Goal: Task Accomplishment & Management: Use online tool/utility

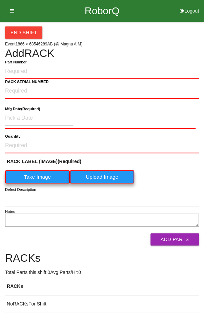
click at [10, 7] on icon at bounding box center [10, 11] width 8 height 22
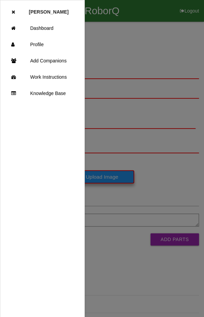
click at [53, 27] on link "Dashboard" at bounding box center [42, 28] width 84 height 16
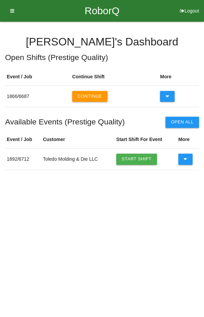
click at [185, 157] on icon at bounding box center [186, 159] width 4 height 11
click at [134, 157] on link "Start Shift" at bounding box center [136, 159] width 41 height 11
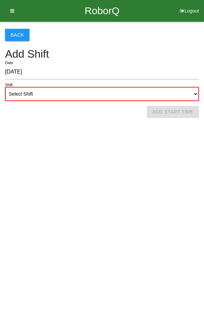
click at [130, 94] on select "Select Shift 1st Shift 2nd Shift 3rd Shift 4th Shift" at bounding box center [102, 94] width 194 height 14
select select "2"
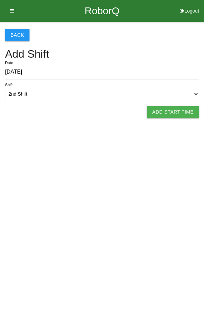
click at [169, 111] on button "Add Start Time" at bounding box center [173, 112] width 52 height 12
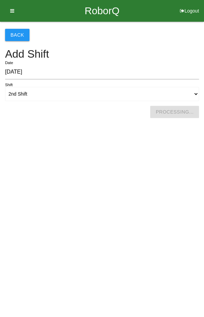
select select "7"
select select "44"
select select "2"
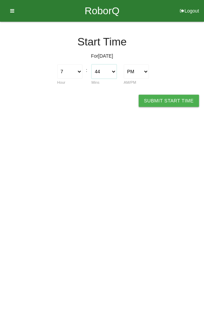
click at [106, 71] on select "00 01 02 03 04 05 06 07 08 09 10 11 12 13 14 15 16 17 18 19 20 21 22 23 24 25 2…" at bounding box center [104, 71] width 25 height 14
select select "45"
click at [167, 95] on button "Submit Start Time" at bounding box center [169, 101] width 60 height 12
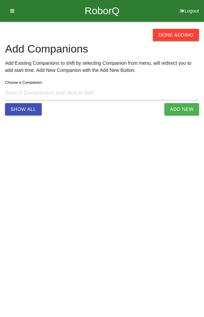
click at [179, 33] on button "Done Adding" at bounding box center [176, 35] width 46 height 12
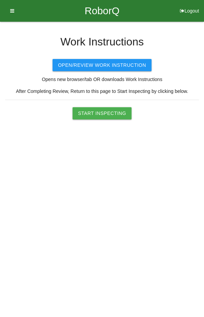
click at [101, 116] on button "Start Inspecting" at bounding box center [102, 113] width 59 height 12
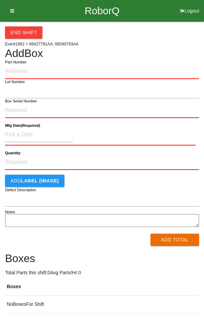
click at [18, 64] on label "Part Number" at bounding box center [15, 62] width 21 height 6
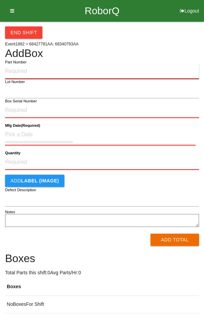
click at [18, 64] on input "Part Number" at bounding box center [102, 71] width 194 height 15
click at [80, 64] on input "Part Number" at bounding box center [102, 71] width 194 height 15
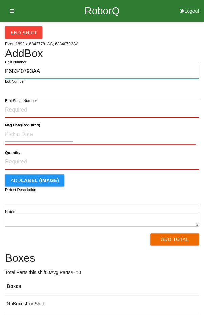
type input "P68340793AA"
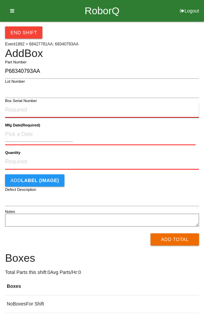
click at [53, 110] on input "Box Serial Number" at bounding box center [102, 110] width 194 height 15
type input "SDW10101884"
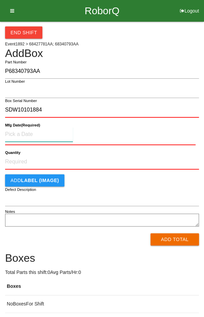
click at [22, 132] on input at bounding box center [39, 134] width 68 height 15
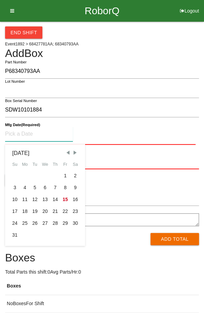
click at [25, 198] on div "11" at bounding box center [25, 200] width 10 height 12
type input "[DATE]"
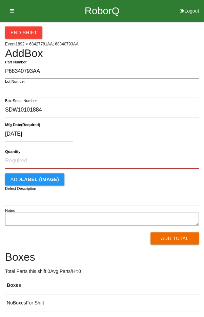
click at [99, 162] on input "Quantity" at bounding box center [102, 161] width 194 height 15
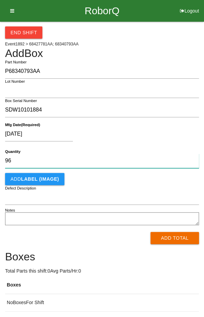
type input "96"
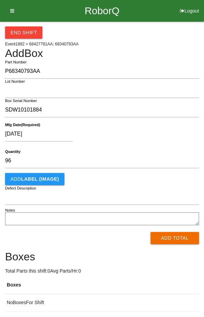
click at [153, 137] on div "[DATE]" at bounding box center [100, 135] width 191 height 17
click at [175, 238] on button "Add Total" at bounding box center [175, 238] width 49 height 12
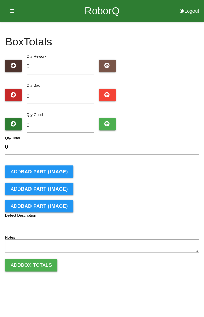
click at [29, 169] on b "BAD PART (IMAGE)" at bounding box center [44, 171] width 47 height 5
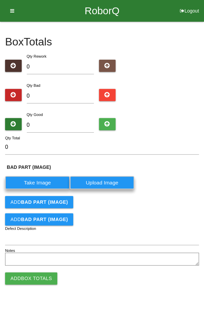
click at [35, 183] on label "Take Image" at bounding box center [37, 182] width 65 height 13
click at [0, 0] on \(IMAGE\) "Take Image" at bounding box center [0, 0] width 0 height 0
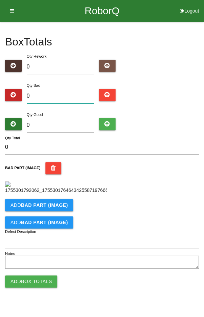
click at [62, 95] on input "0" at bounding box center [61, 96] width 68 height 15
type input "1"
click at [70, 122] on input "0" at bounding box center [61, 125] width 68 height 15
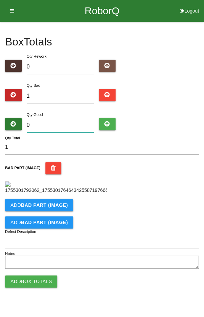
type input "9"
type input "10"
type input "95"
type input "96"
type input "95"
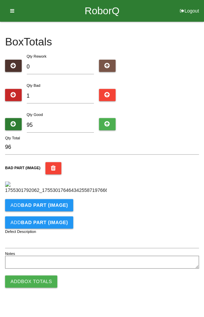
click at [174, 103] on div "Qty Bad 1" at bounding box center [102, 94] width 194 height 24
click at [77, 248] on input "Defect Description" at bounding box center [102, 241] width 194 height 15
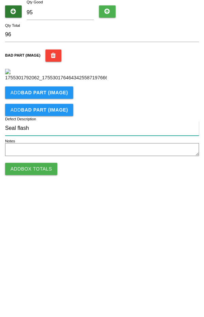
type input "Seal flash"
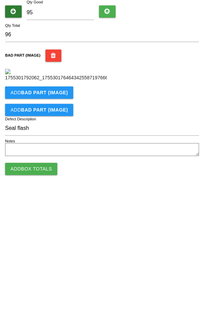
click at [24, 288] on button "Add Box Totals" at bounding box center [31, 282] width 52 height 12
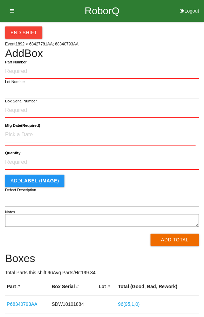
click at [71, 70] on input "Part Number" at bounding box center [102, 71] width 194 height 15
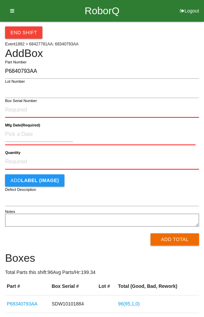
click at [12, 71] on input "P6840793AA" at bounding box center [102, 71] width 194 height 15
click at [15, 70] on input "P6840793AA" at bounding box center [102, 71] width 194 height 15
type input "P68340793AA"
click at [58, 111] on input "Box Serial Number" at bounding box center [102, 110] width 194 height 15
type input "SDW10101887"
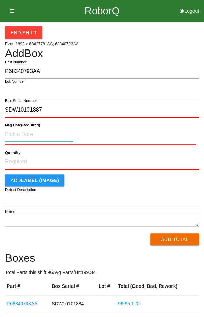
click at [23, 131] on input at bounding box center [39, 134] width 68 height 15
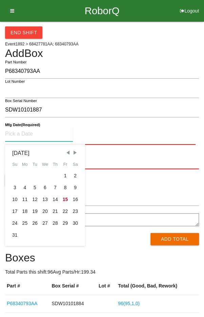
click at [23, 199] on div "11" at bounding box center [25, 200] width 10 height 12
type input "[DATE]"
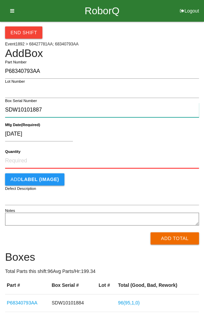
click at [91, 108] on input "SDW10101887" at bounding box center [102, 110] width 194 height 15
type input "S"
type input "SDW10101885"
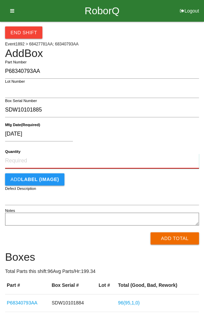
click at [87, 157] on input "Quantity" at bounding box center [102, 161] width 194 height 15
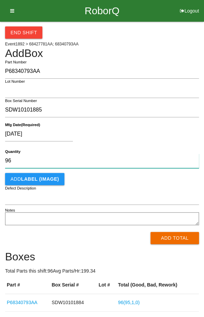
type input "96"
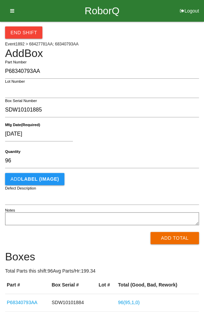
click at [159, 129] on div "[DATE]" at bounding box center [100, 135] width 191 height 17
click at [174, 239] on button "Add Total" at bounding box center [175, 238] width 49 height 12
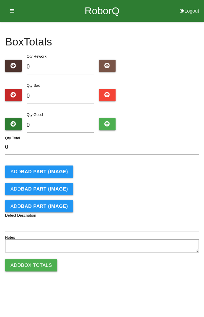
click at [33, 167] on button "Add BAD PART (IMAGE)" at bounding box center [39, 172] width 68 height 12
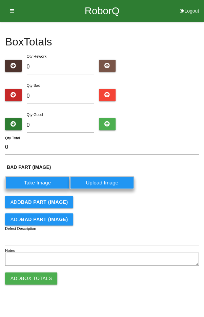
click at [29, 184] on label "Take Image" at bounding box center [37, 182] width 65 height 13
click at [0, 0] on \(IMAGE\) "Take Image" at bounding box center [0, 0] width 0 height 0
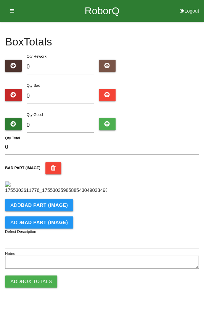
scroll to position [113, 0]
click at [33, 208] on b "BAD PART (IMAGE)" at bounding box center [44, 205] width 47 height 5
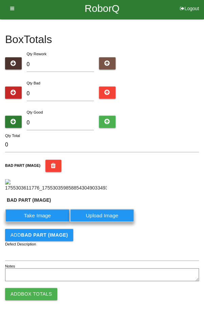
click at [31, 222] on label "Take Image" at bounding box center [37, 215] width 65 height 13
click at [0, 0] on \(IMAGE\) "Take Image" at bounding box center [0, 0] width 0 height 0
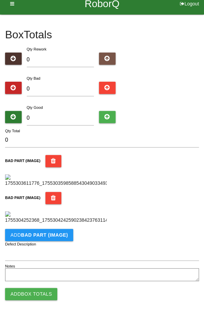
scroll to position [258, 0]
click at [40, 233] on b "BAD PART (IMAGE)" at bounding box center [44, 234] width 47 height 5
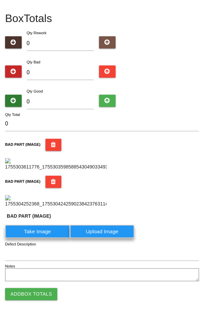
click at [37, 238] on label "Take Image" at bounding box center [37, 231] width 65 height 13
click at [0, 0] on \(IMAGE\) "Take Image" at bounding box center [0, 0] width 0 height 0
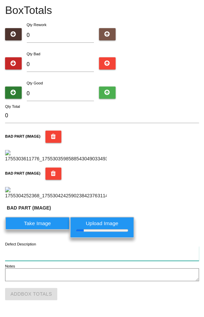
click at [72, 261] on input "Defect Description" at bounding box center [102, 253] width 194 height 15
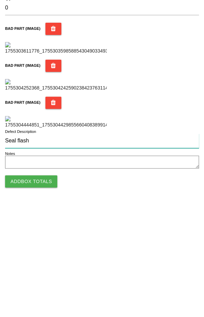
scroll to position [403, 0]
type input "Seal flash"
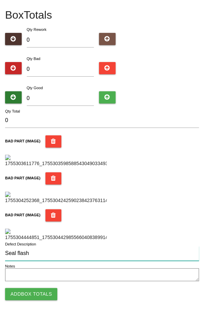
scroll to position [0, 0]
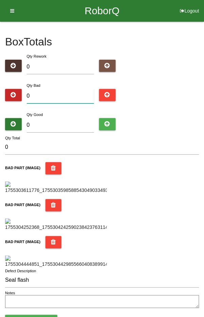
click at [58, 95] on input "0" at bounding box center [61, 96] width 68 height 15
type input "3"
click at [74, 119] on input "0" at bounding box center [61, 125] width 68 height 15
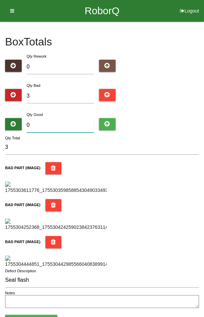
type input "9"
type input "12"
type input "93"
type input "96"
type input "93"
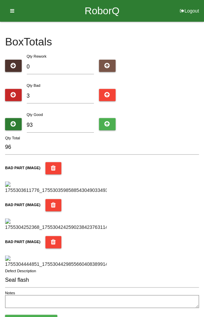
click at [179, 117] on div "Qty Good 93" at bounding box center [102, 123] width 194 height 24
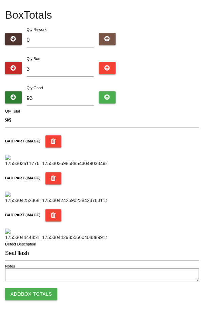
scroll to position [403, 0]
click at [31, 293] on button "Add Box Totals" at bounding box center [31, 294] width 52 height 12
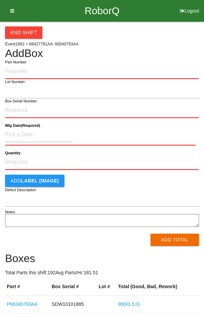
click at [174, 43] on div "End Shift Event 1892 > 68427781AA; 68340793AA Add Box Part Number Lot Number Bo…" at bounding box center [102, 177] width 194 height 310
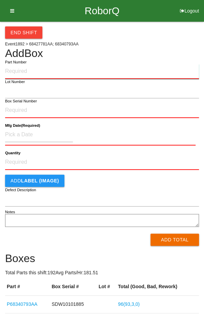
click at [81, 70] on input "Part Number" at bounding box center [102, 71] width 194 height 15
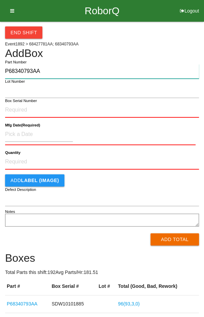
type input "P68340793AA"
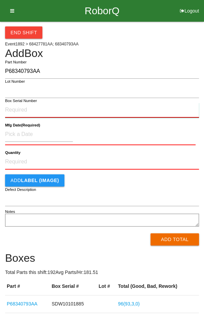
click at [73, 107] on input "Box Serial Number" at bounding box center [102, 110] width 194 height 15
type input "SDW10101887"
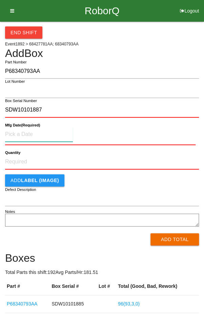
click at [23, 135] on input at bounding box center [39, 134] width 68 height 15
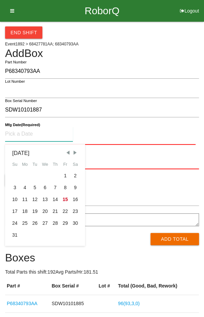
click at [24, 199] on div "11" at bounding box center [25, 200] width 10 height 12
type input "[DATE]"
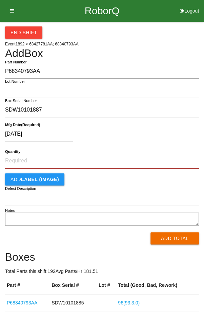
click at [96, 161] on input "Quantity" at bounding box center [102, 161] width 194 height 15
type input "2"
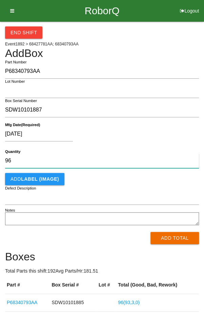
type input "96"
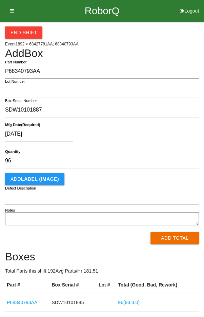
click at [167, 129] on div "[DATE]" at bounding box center [100, 135] width 191 height 17
click at [170, 238] on button "Add Total" at bounding box center [175, 238] width 49 height 12
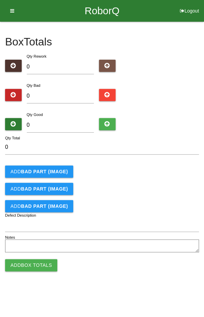
click at [34, 176] on button "Add BAD PART (IMAGE)" at bounding box center [39, 172] width 68 height 12
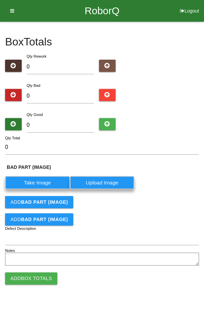
click at [44, 183] on label "Take Image" at bounding box center [37, 182] width 65 height 13
click at [0, 0] on \(IMAGE\) "Take Image" at bounding box center [0, 0] width 0 height 0
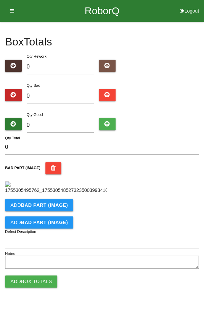
click at [44, 208] on b "BAD PART (IMAGE)" at bounding box center [44, 205] width 47 height 5
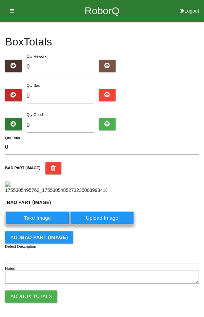
click at [36, 225] on label "Take Image" at bounding box center [37, 217] width 65 height 13
click at [0, 0] on \(IMAGE\) "Take Image" at bounding box center [0, 0] width 0 height 0
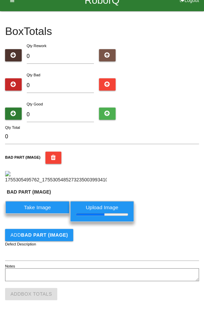
scroll to position [76, 0]
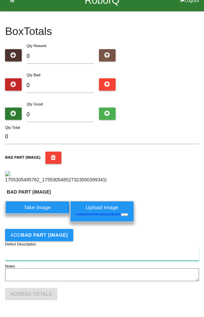
click at [84, 251] on input "Defect Description" at bounding box center [102, 253] width 194 height 15
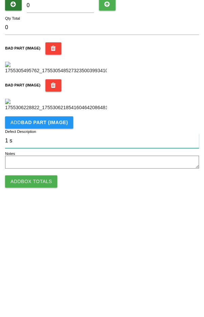
scroll to position [137, 0]
type input "1 seal flash 1 unseated gromit"
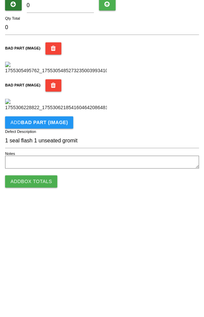
click at [165, 224] on div "BAD PART (IMAGE)" at bounding box center [102, 208] width 194 height 32
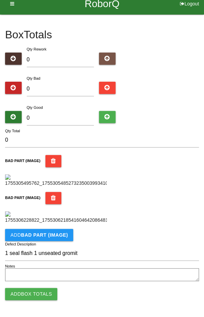
scroll to position [20, 0]
click at [57, 82] on input "0" at bounding box center [61, 89] width 68 height 15
type input "2"
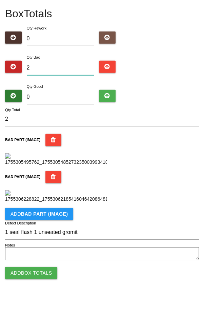
type input "2"
click at [69, 111] on input "0" at bounding box center [61, 118] width 68 height 15
type input "9"
type input "11"
type input "94"
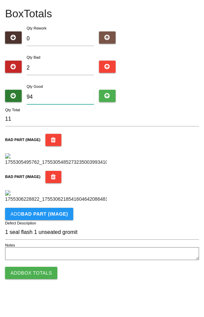
type input "96"
type input "94"
click at [179, 164] on div "BAD PART (IMAGE)" at bounding box center [102, 171] width 194 height 32
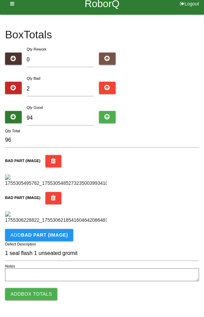
scroll to position [199, 0]
click at [30, 294] on button "Add Box Totals" at bounding box center [31, 294] width 52 height 12
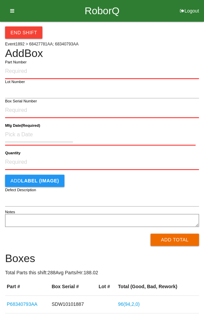
click at [105, 69] on input "Part Number" at bounding box center [102, 71] width 194 height 15
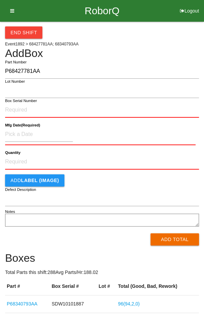
type input "P68427781AA"
click at [71, 109] on input "Box Serial Number" at bounding box center [102, 110] width 194 height 15
type input "SDW10101163"
click at [21, 128] on input at bounding box center [39, 134] width 68 height 15
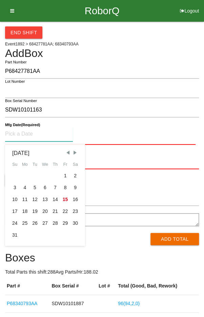
click at [70, 152] on span "Previous Month" at bounding box center [68, 153] width 6 height 6
click at [67, 153] on span "Previous Month" at bounding box center [68, 153] width 6 height 6
click at [56, 175] on div "5" at bounding box center [55, 176] width 10 height 12
type input "[DATE]"
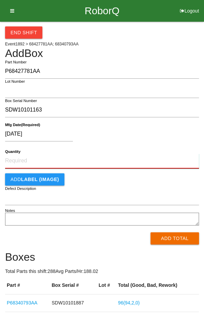
click at [112, 164] on input "Quantity" at bounding box center [102, 161] width 194 height 15
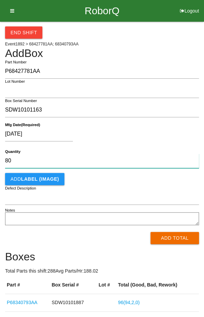
type input "80"
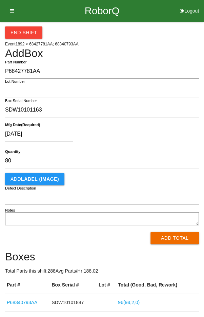
click at [156, 139] on div "[DATE]" at bounding box center [100, 135] width 191 height 17
click at [181, 239] on button "Add Total" at bounding box center [175, 238] width 49 height 12
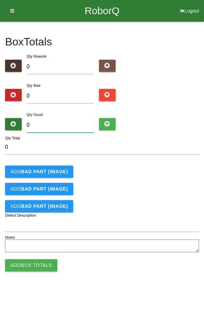
click at [63, 119] on input "0" at bounding box center [61, 125] width 68 height 15
type input "8"
type input "80"
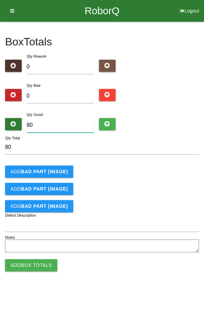
type input "80"
click at [187, 92] on div "Qty Bad 0" at bounding box center [102, 94] width 194 height 24
click at [32, 262] on button "Add Box Totals" at bounding box center [31, 265] width 52 height 12
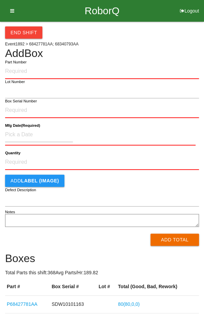
click at [161, 34] on div "End Shift" at bounding box center [102, 30] width 194 height 17
click at [23, 35] on button "End Shift" at bounding box center [23, 32] width 37 height 12
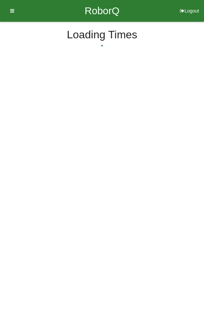
select select "9"
select select "41"
select select "2"
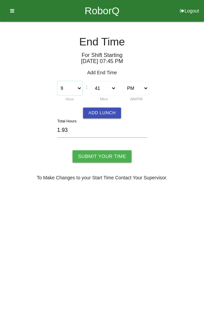
click at [71, 85] on select "1 2 3 4 5 6 7 8 9 10 11 12" at bounding box center [69, 88] width 25 height 14
select select "10"
type input "2.93"
click at [102, 87] on select "00 01 02 03 04 05 06 07 08 09 10 11 12 13 14 15 16 17 18 19 20 21 22 23 24 25 2…" at bounding box center [104, 88] width 25 height 14
select select "0"
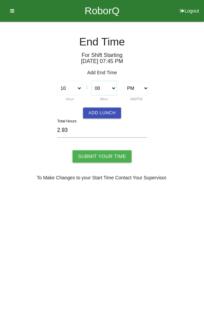
type input "2.25"
click at [108, 154] on input "Submit Your Time" at bounding box center [102, 156] width 59 height 12
type input "Processing..."
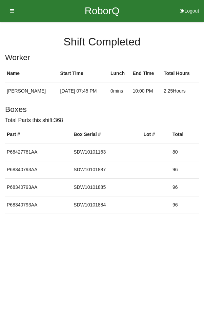
click at [12, 8] on icon at bounding box center [10, 11] width 8 height 22
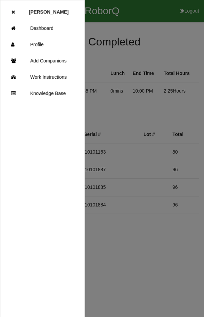
click at [51, 25] on link "Dashboard" at bounding box center [42, 28] width 84 height 16
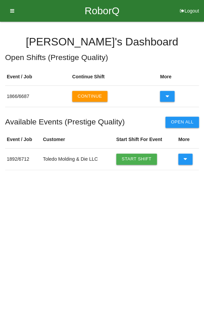
click at [87, 93] on button "Continue" at bounding box center [89, 96] width 35 height 11
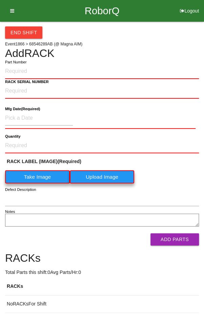
click at [23, 31] on button "End Shift" at bounding box center [23, 32] width 37 height 12
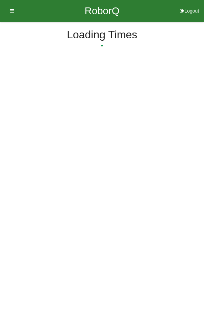
select select "9"
select select "41"
select select "2"
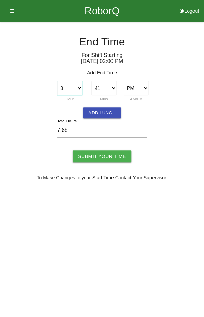
click at [71, 87] on select "1 2 3 4 5 6 7 8 9 10 11 12" at bounding box center [69, 88] width 25 height 14
select select "10"
type input "8.68"
click at [107, 85] on select "00 01 02 03 04 05 06 07 08 09 10 11 12 13 14 15 16 17 18 19 20 21 22 23 24 25 2…" at bounding box center [104, 88] width 25 height 14
select select "0"
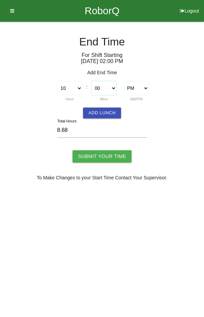
type input "8.00"
click at [112, 112] on button "Add Lunch" at bounding box center [102, 113] width 38 height 11
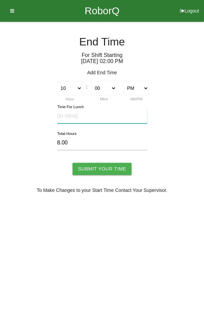
click at [114, 117] on input "text" at bounding box center [102, 116] width 90 height 15
type input "20"
type input "7.67"
click at [104, 165] on input "Submit Your Time" at bounding box center [102, 169] width 59 height 12
type input "Processing..."
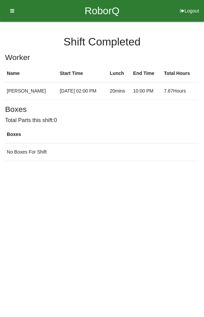
click at [190, 5] on button "Logout" at bounding box center [189, 2] width 29 height 5
select select "Worker"
